Goal: Browse casually

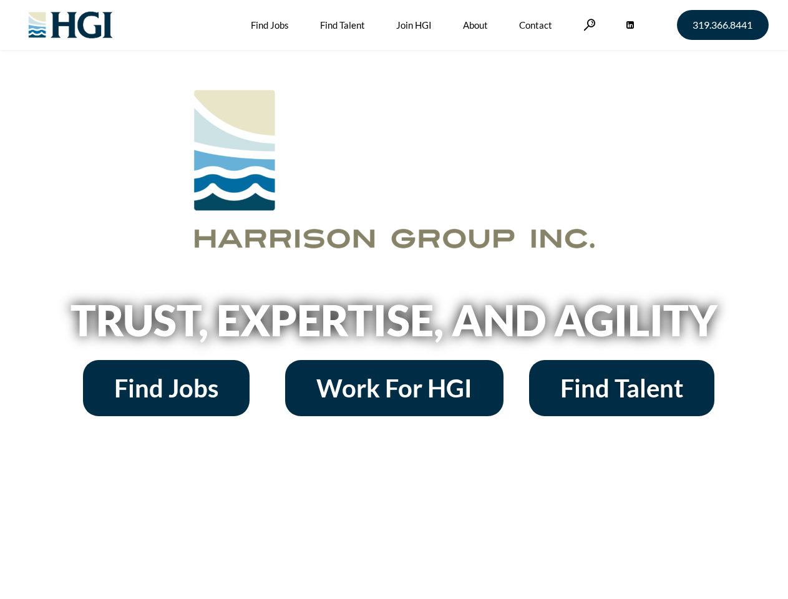
click at [394, 299] on h2 "Trust, Expertise, and Agility" at bounding box center [394, 320] width 711 height 42
click at [588, 24] on link at bounding box center [589, 25] width 12 height 12
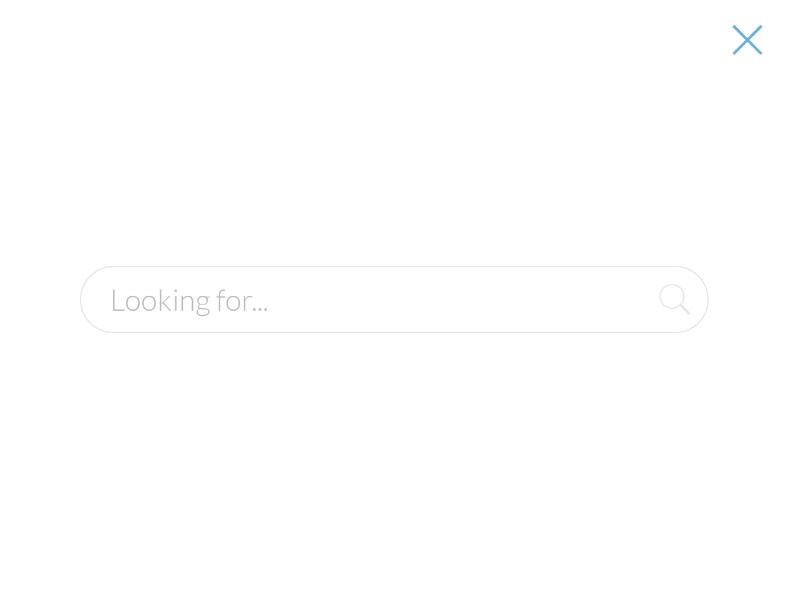
click at [394, 324] on div at bounding box center [394, 299] width 786 height 599
